Goal: Transaction & Acquisition: Purchase product/service

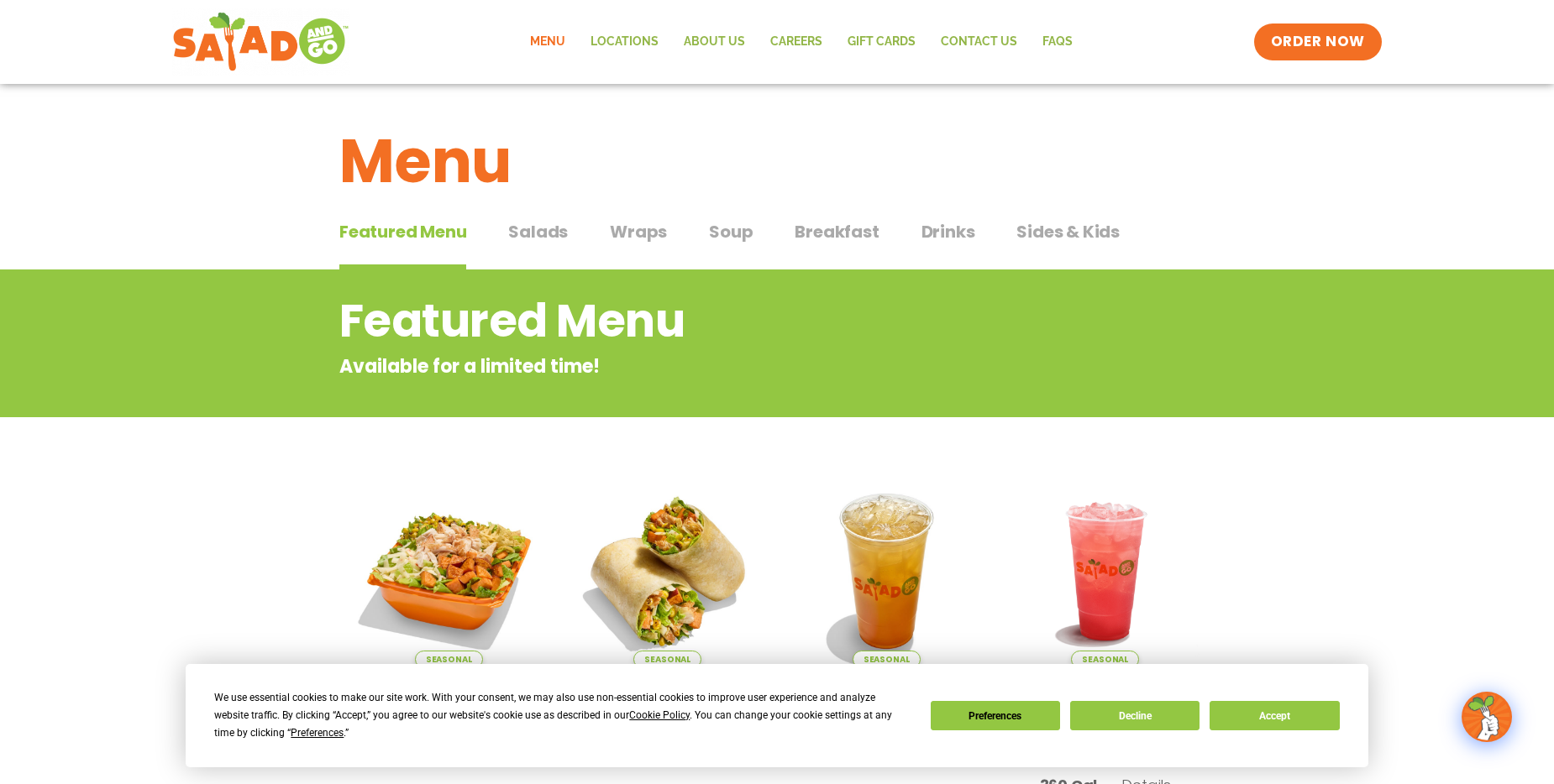
click at [544, 238] on span "Salads" at bounding box center [538, 231] width 60 height 25
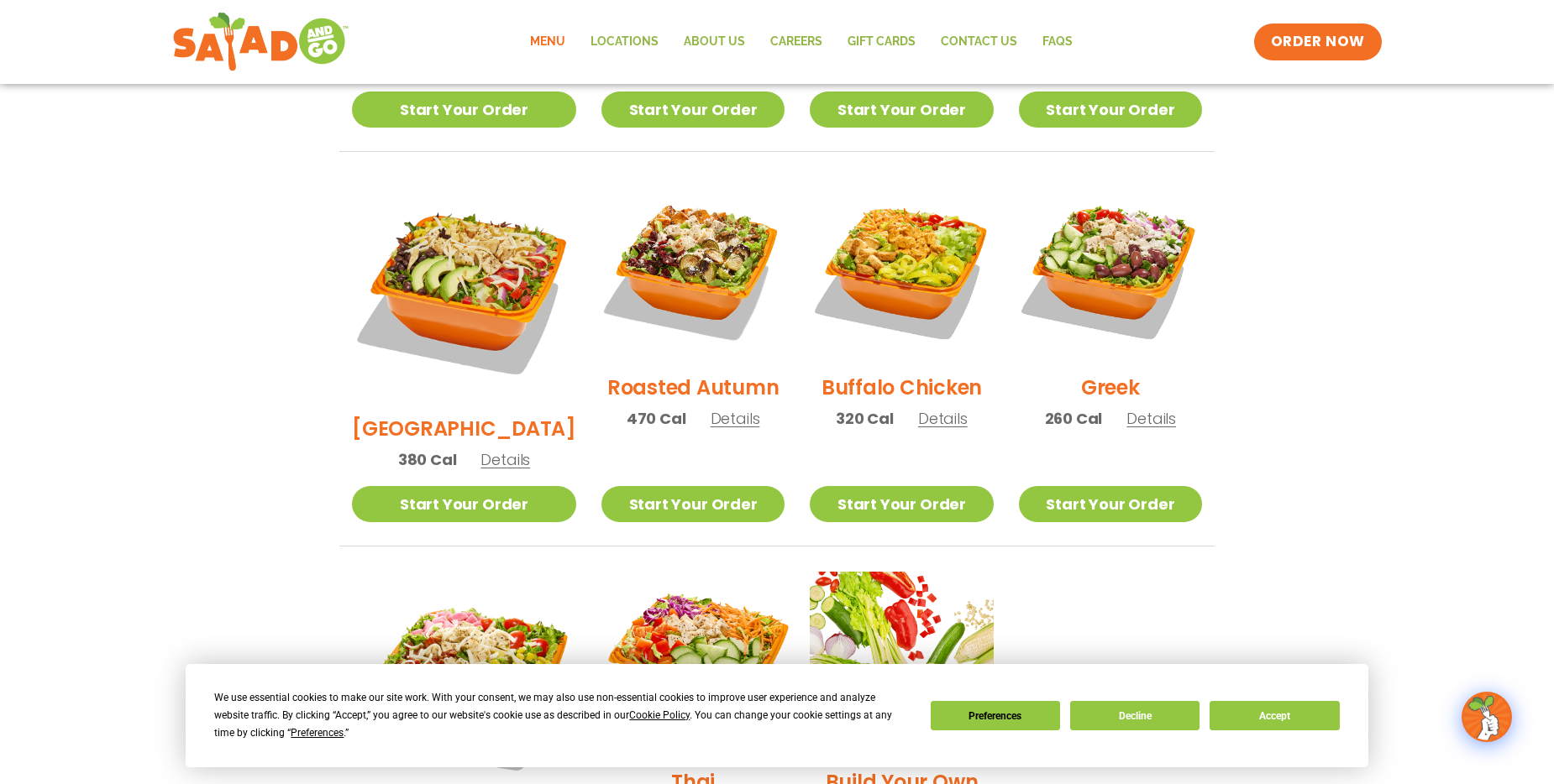
scroll to position [756, 0]
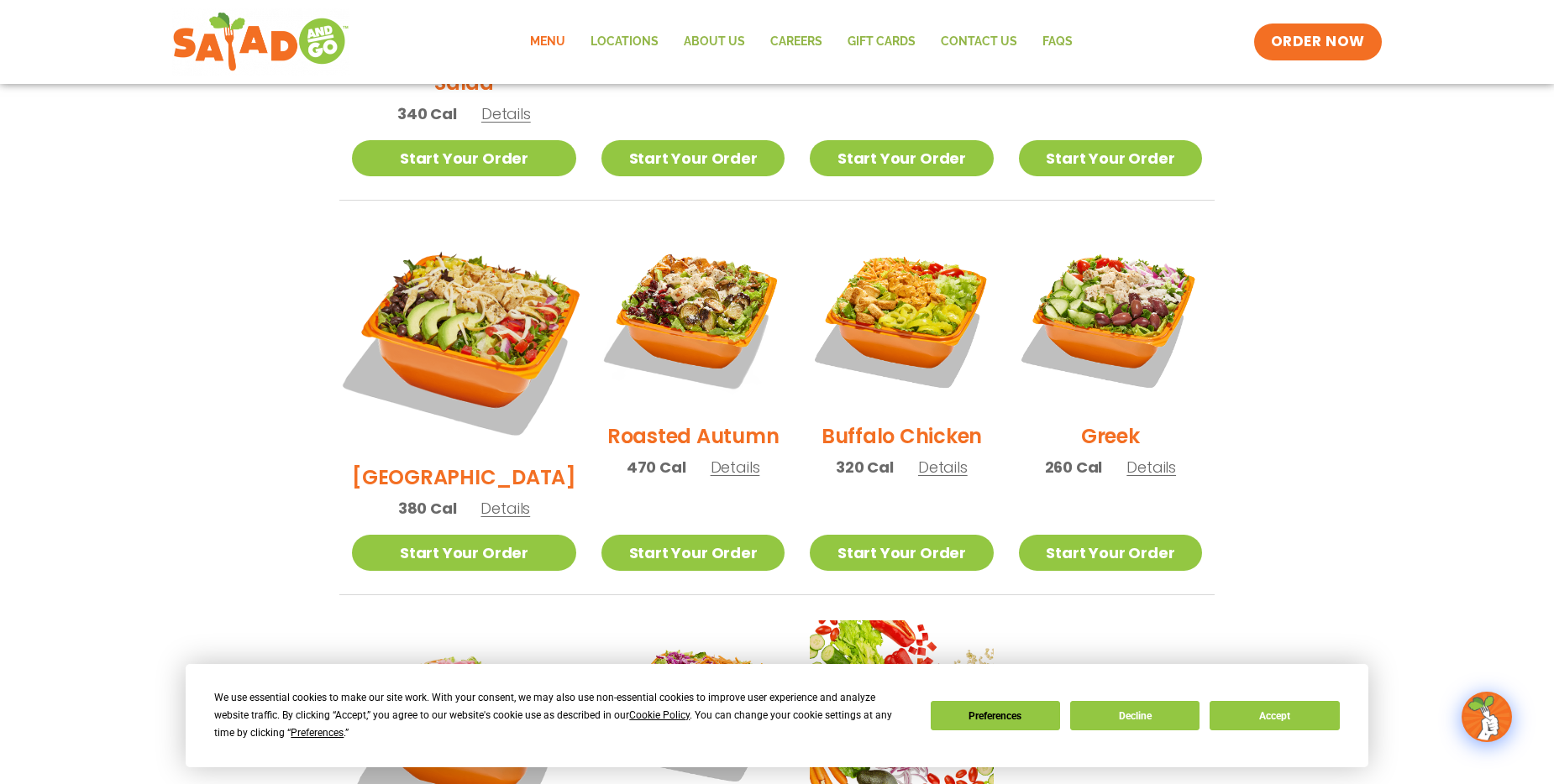
click at [440, 317] on img at bounding box center [464, 337] width 263 height 263
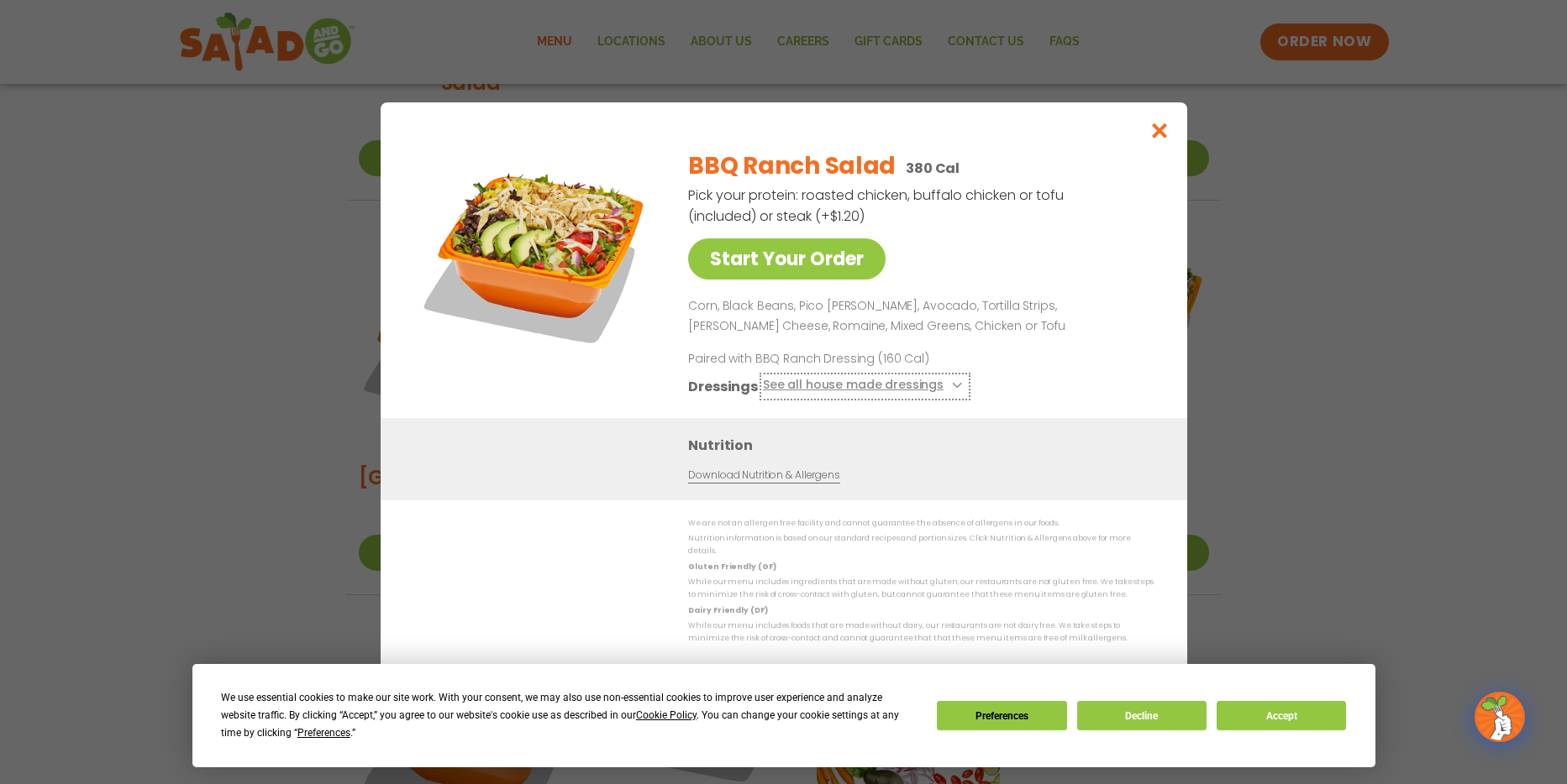
click at [937, 392] on button "See all house made dressings" at bounding box center [864, 387] width 204 height 21
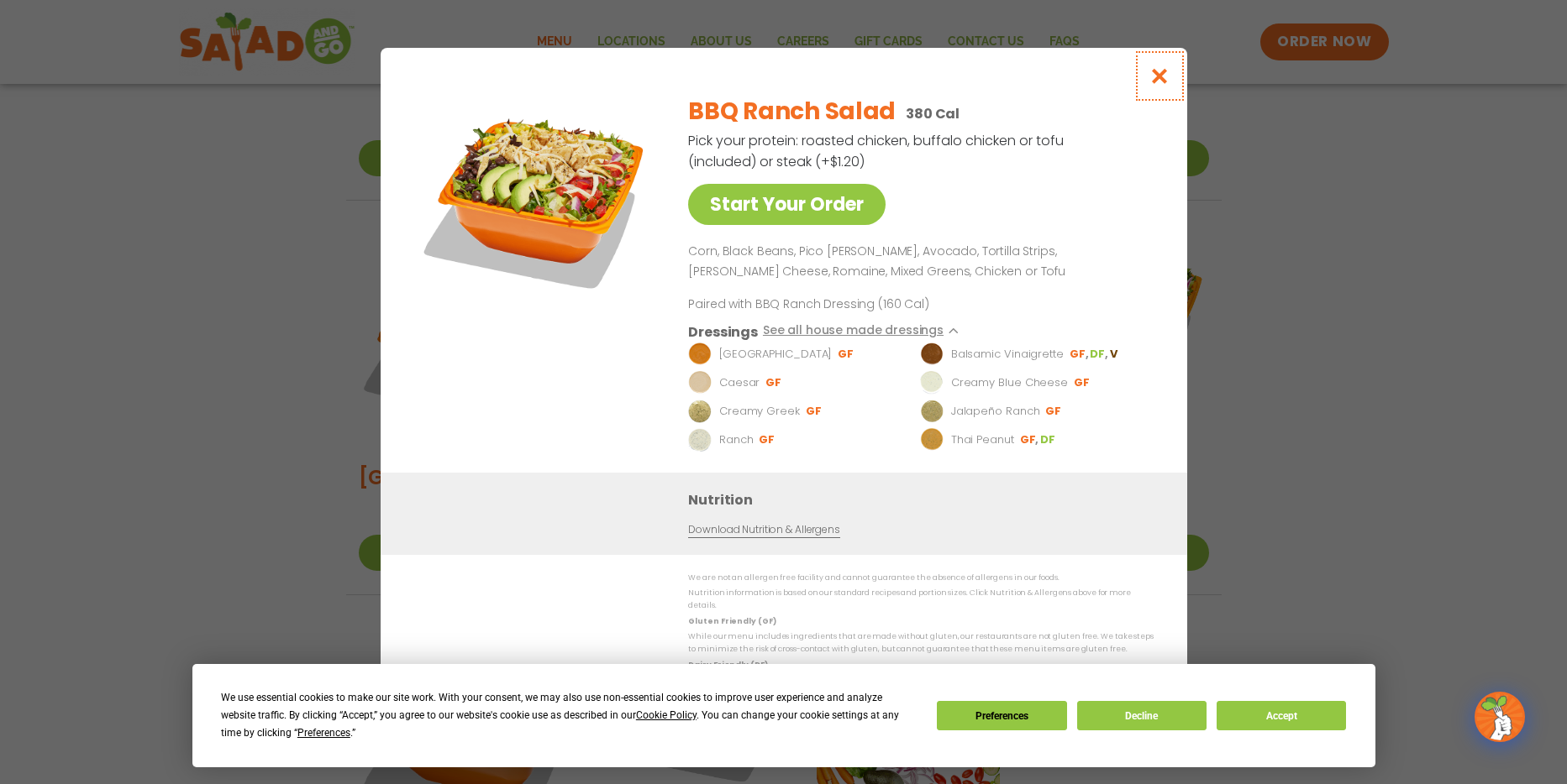
click at [1157, 85] on icon "Close modal" at bounding box center [1159, 77] width 21 height 18
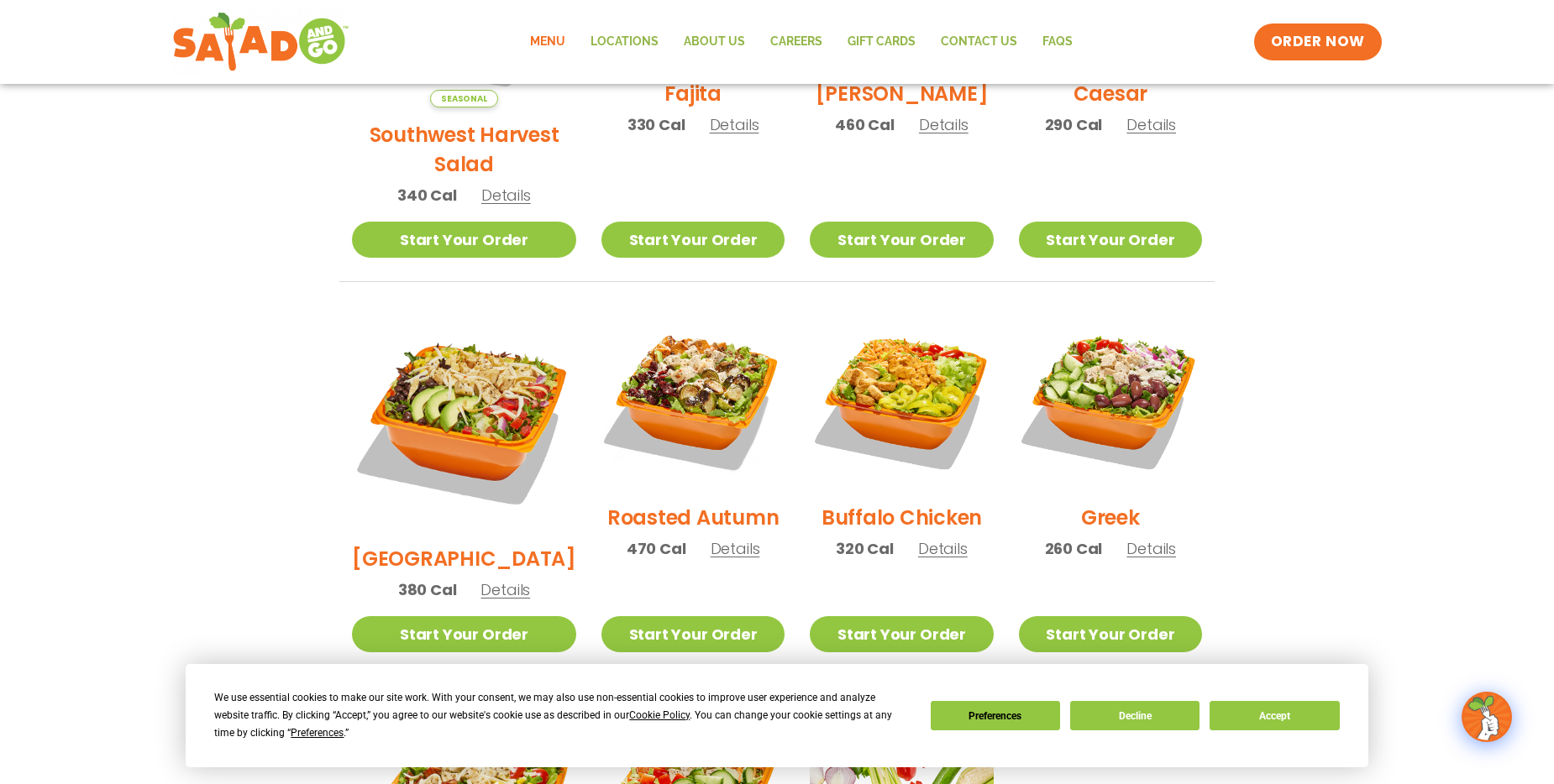
scroll to position [840, 0]
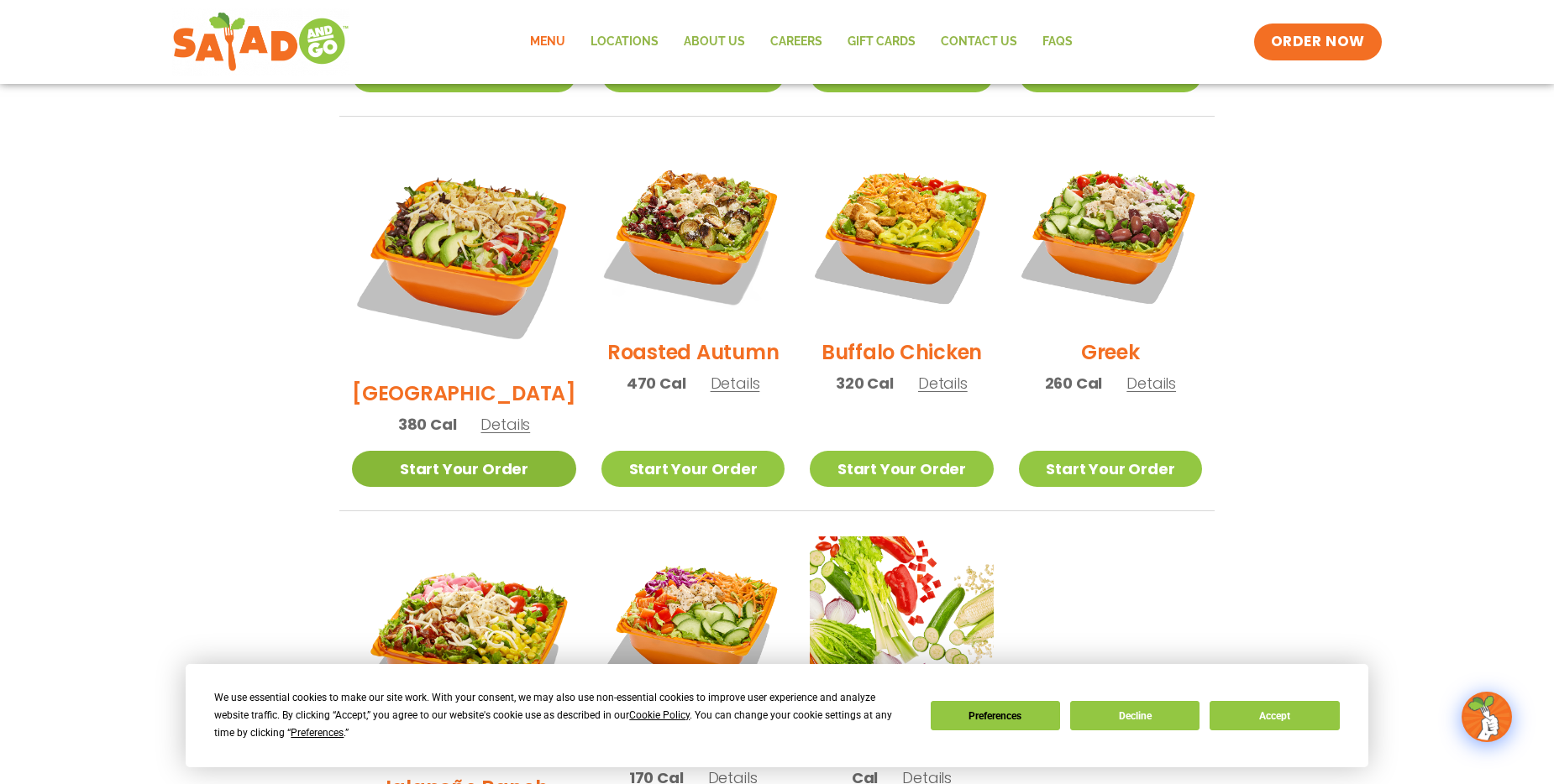
click at [502, 451] on link "Start Your Order" at bounding box center [464, 469] width 224 height 36
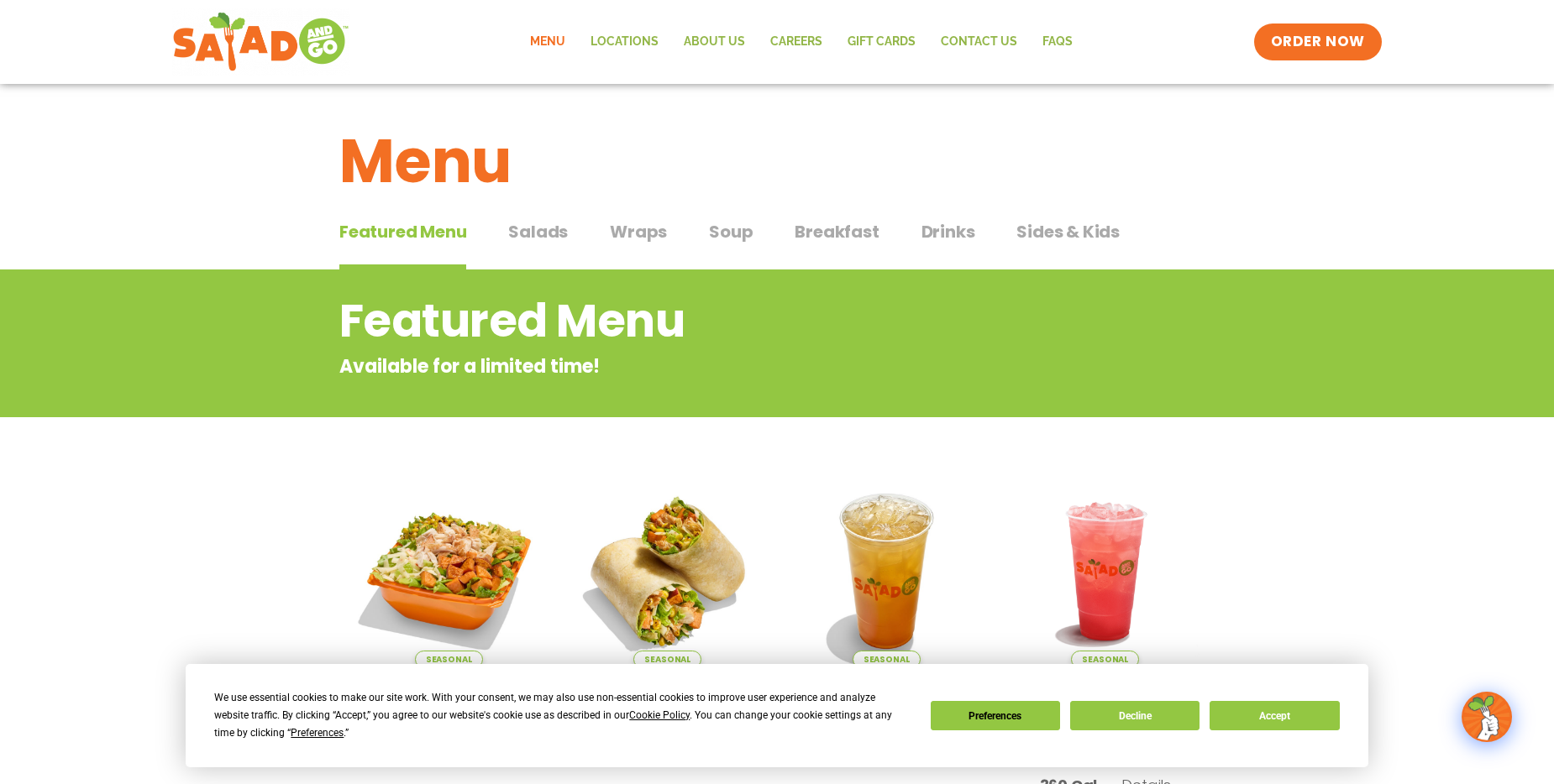
click at [541, 238] on span "Salads" at bounding box center [538, 231] width 60 height 25
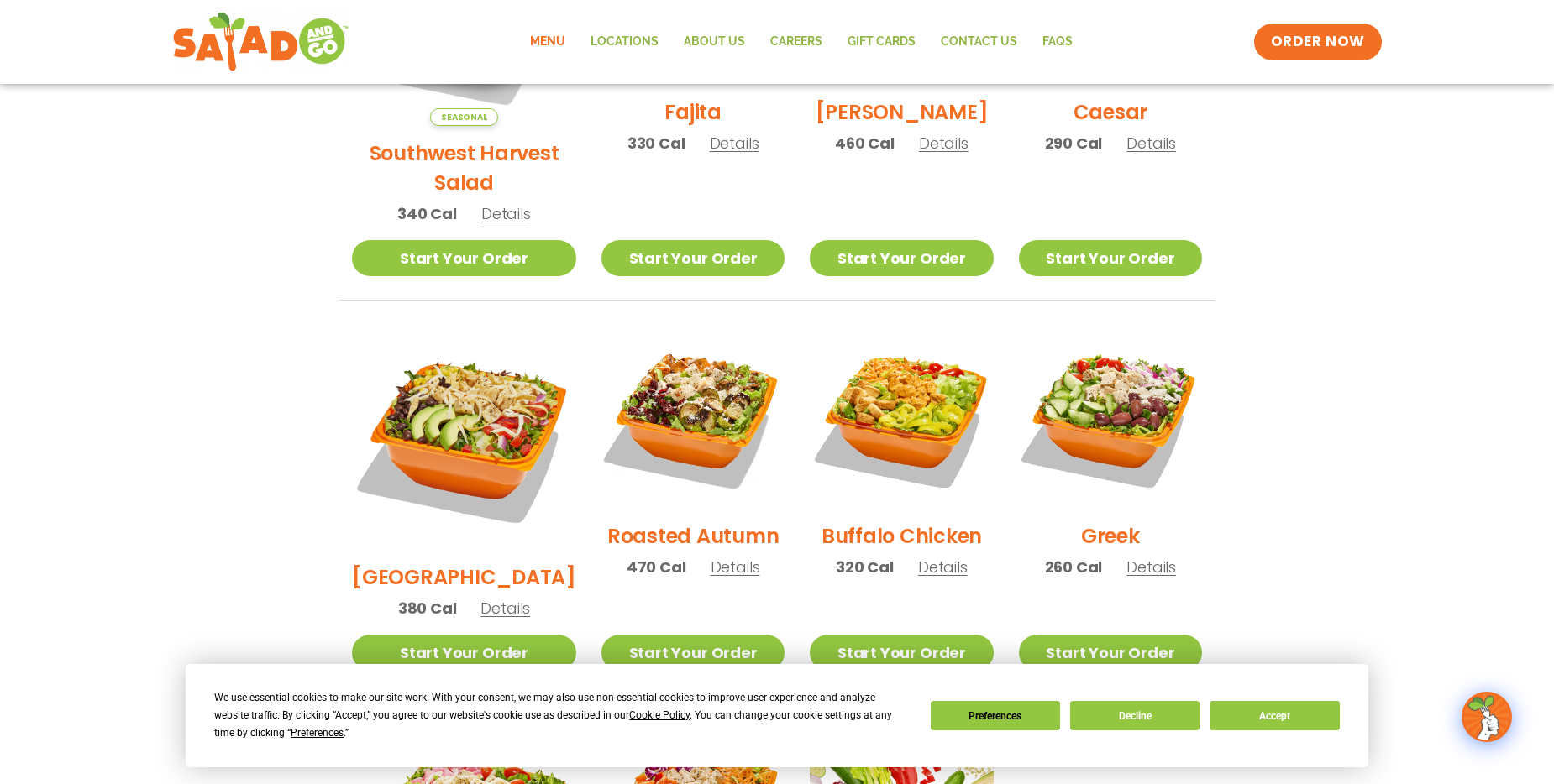
scroll to position [840, 0]
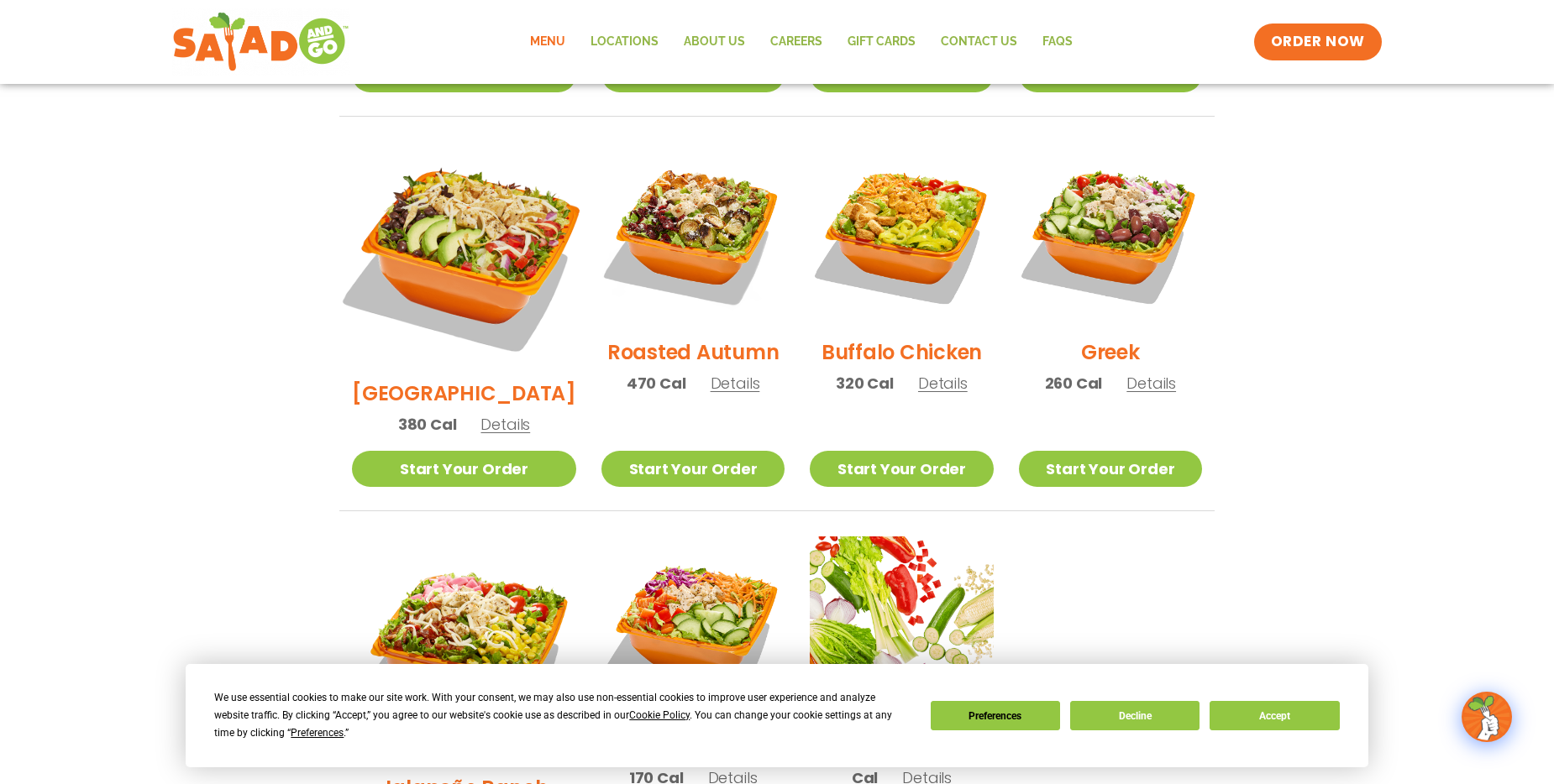
click at [494, 229] on img at bounding box center [464, 254] width 263 height 263
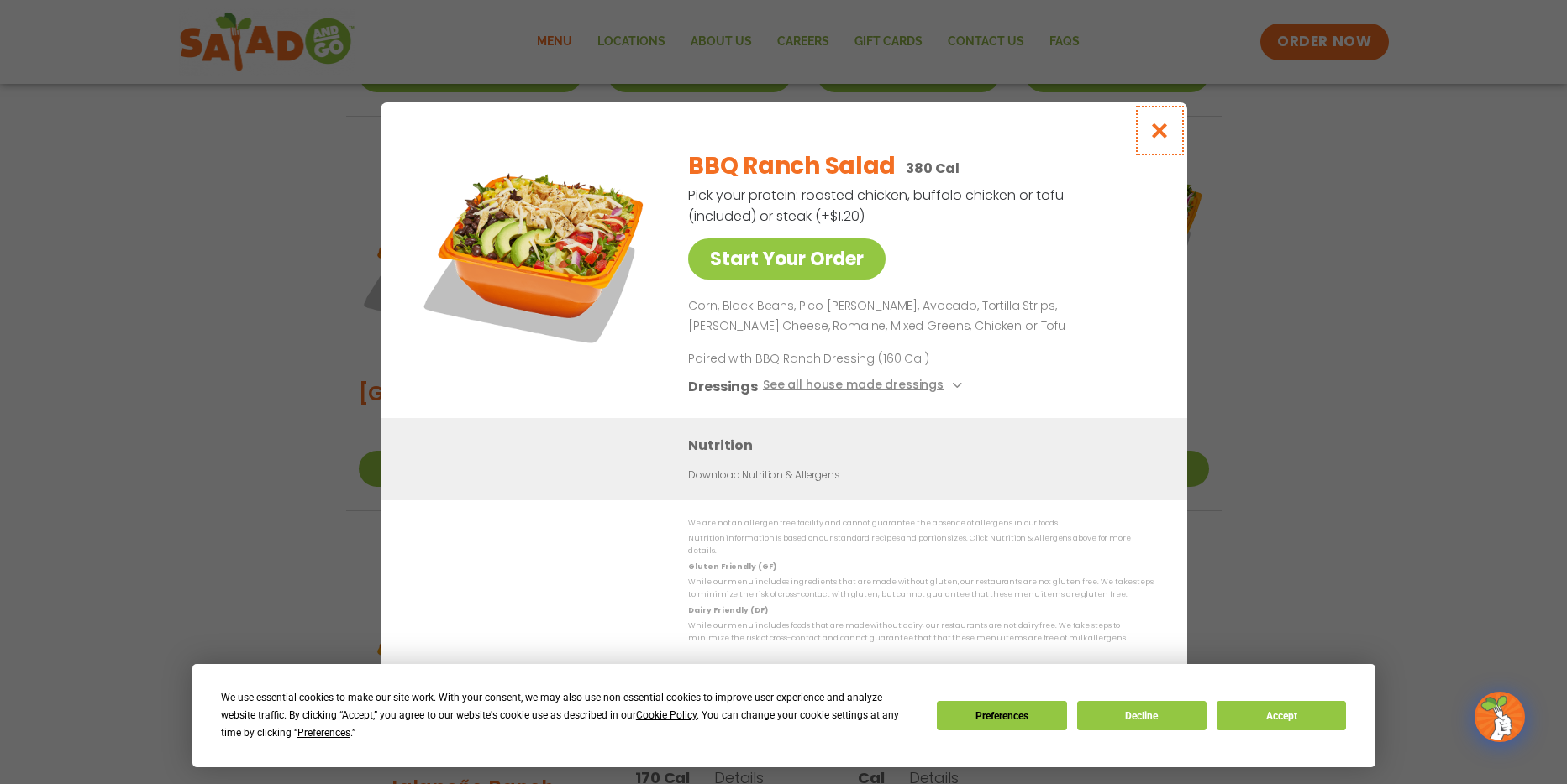
click at [1158, 131] on icon "Close modal" at bounding box center [1159, 131] width 21 height 18
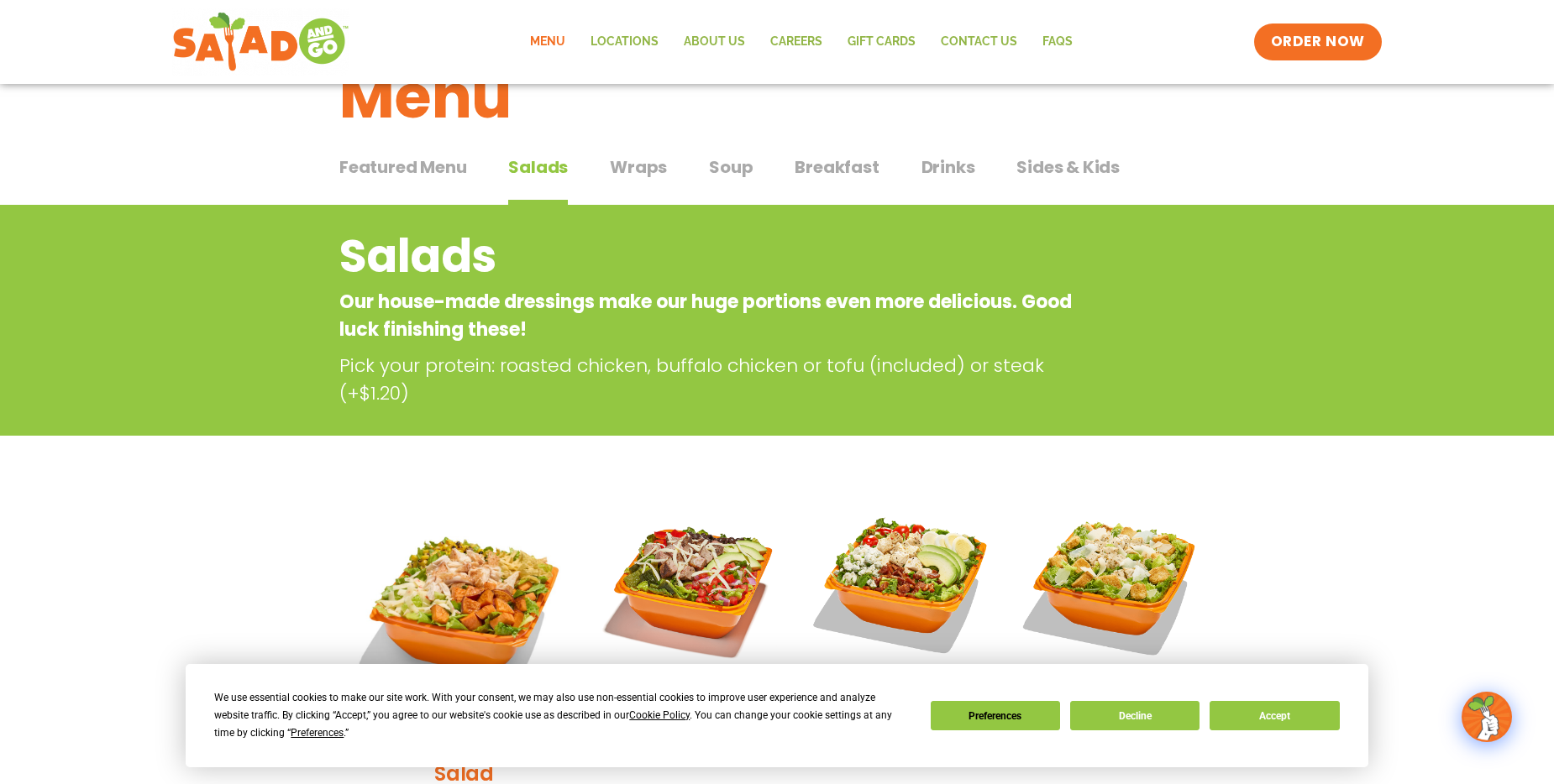
scroll to position [0, 0]
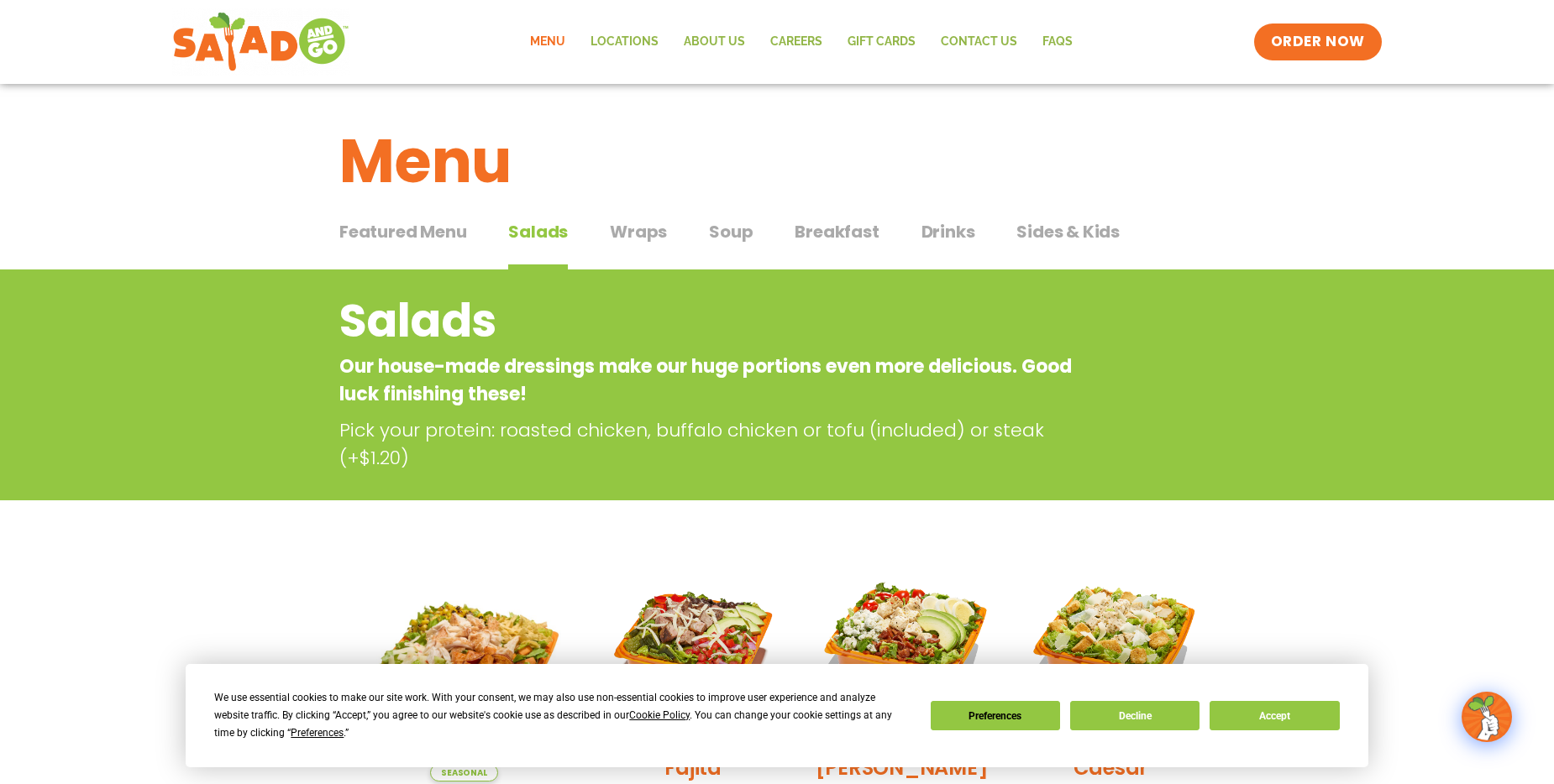
click at [724, 226] on span "Soup" at bounding box center [731, 231] width 44 height 25
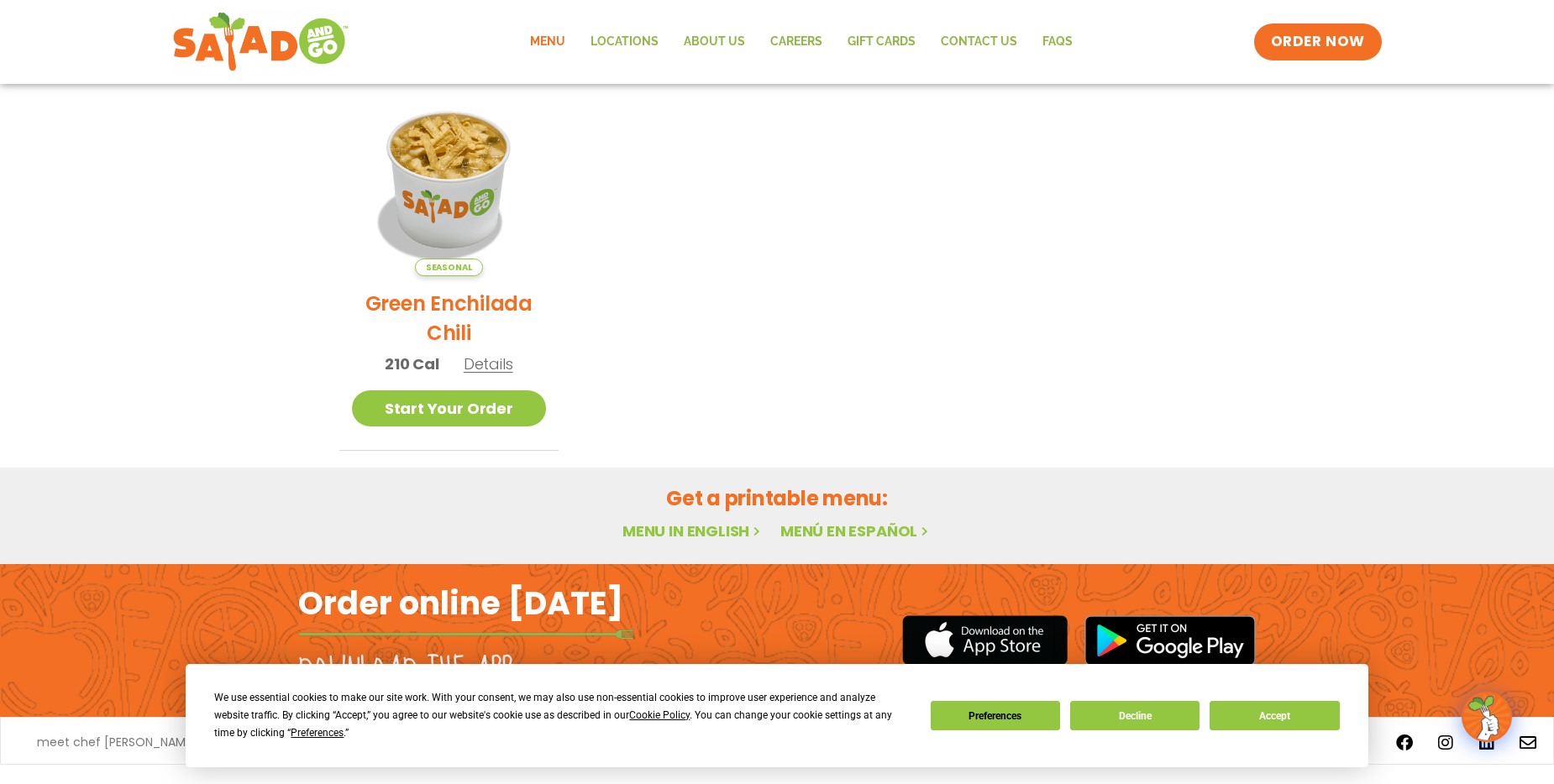
scroll to position [84, 0]
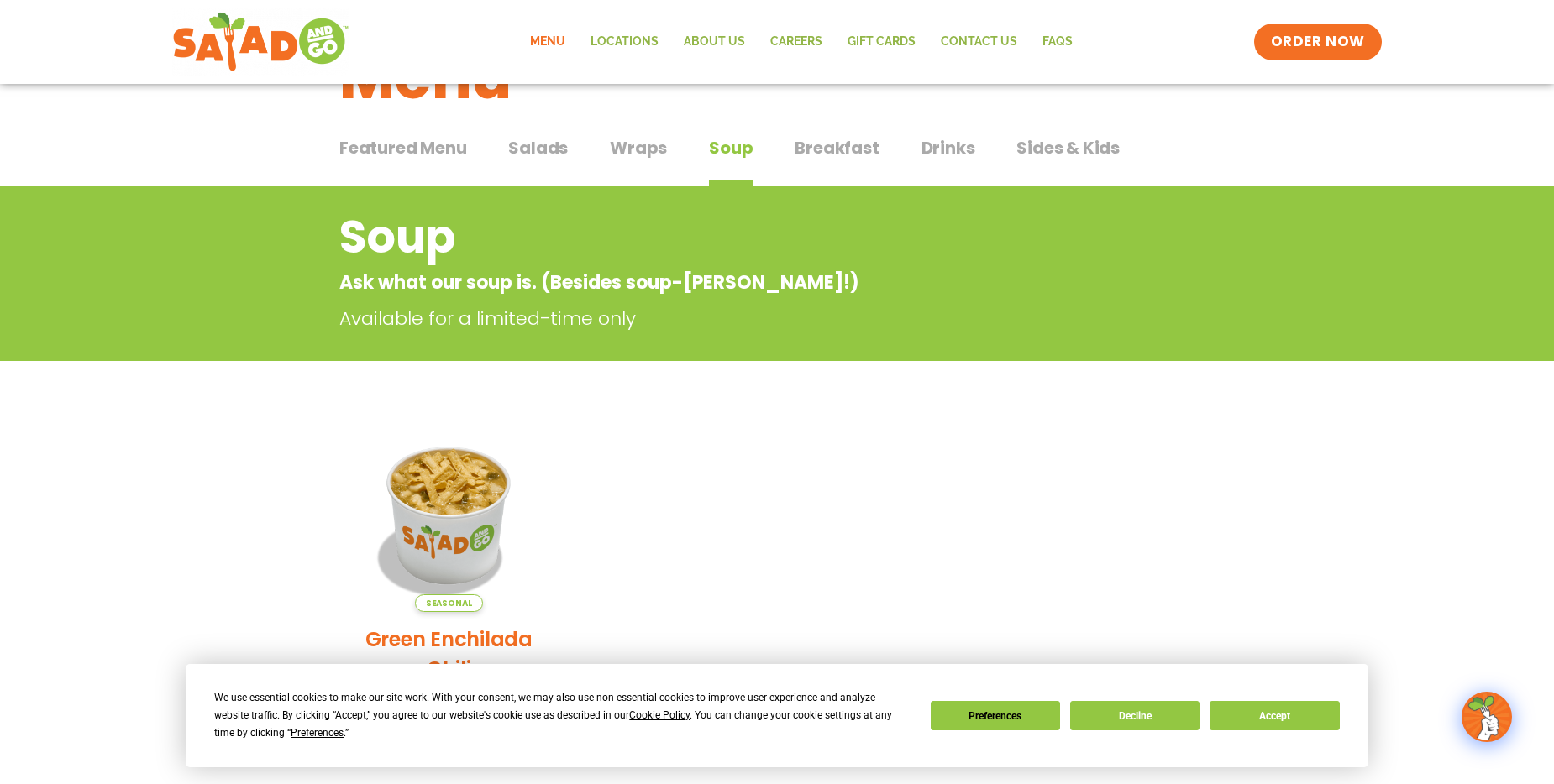
click at [382, 160] on button "Featured Menu Featured Menu" at bounding box center [402, 161] width 127 height 52
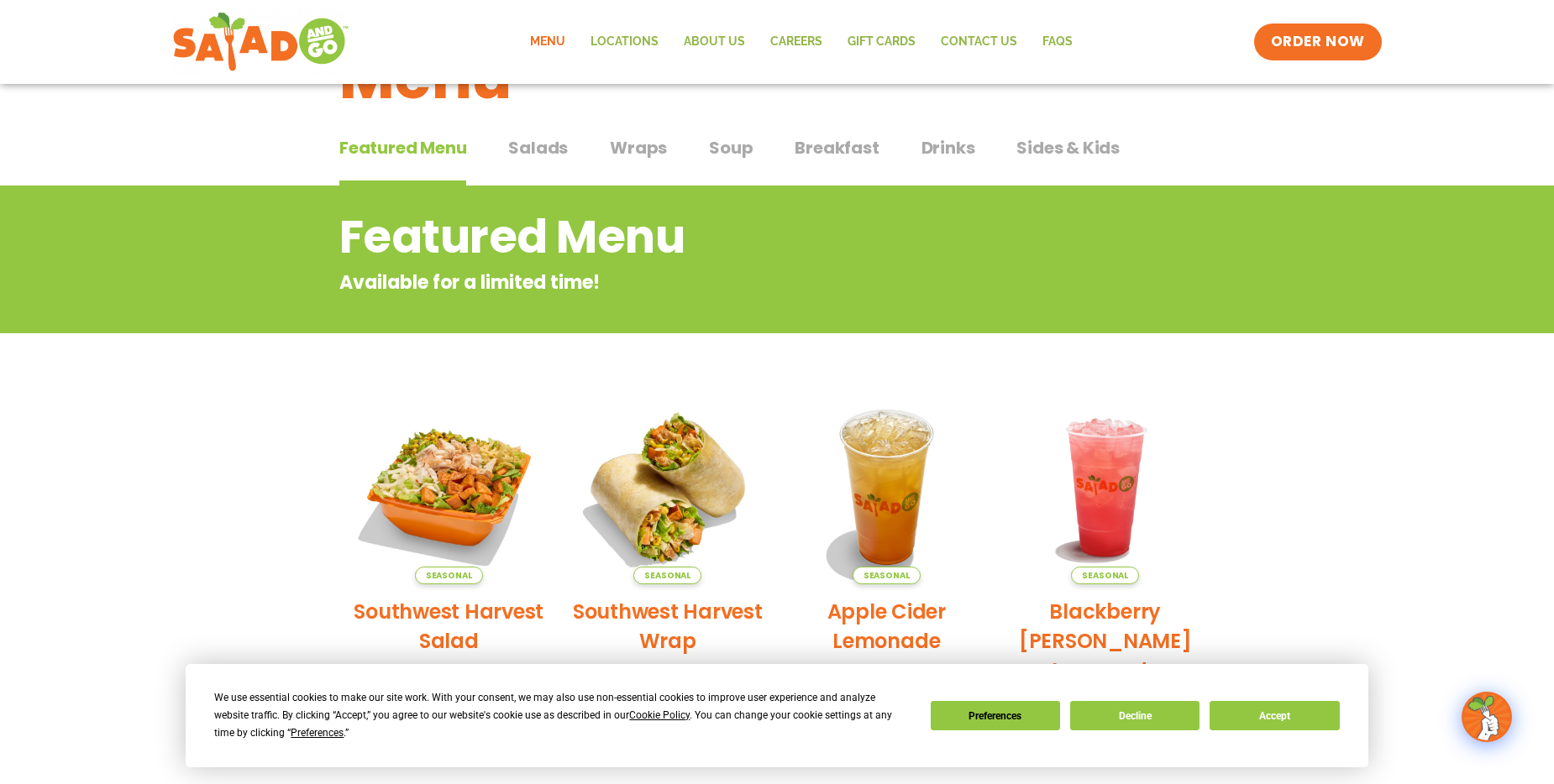
click at [395, 152] on span "Featured Menu" at bounding box center [402, 148] width 127 height 25
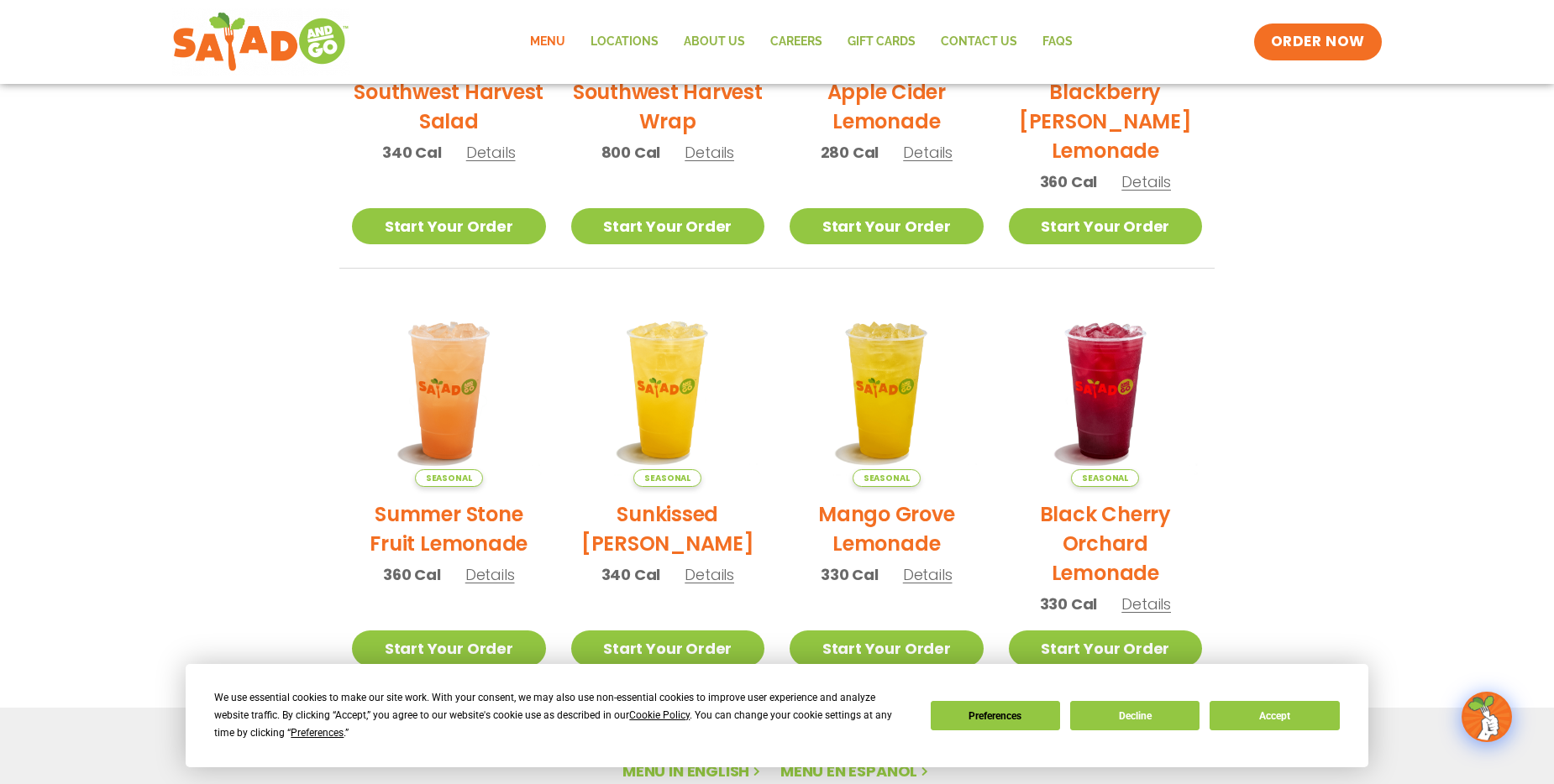
scroll to position [336, 0]
